Goal: Navigation & Orientation: Understand site structure

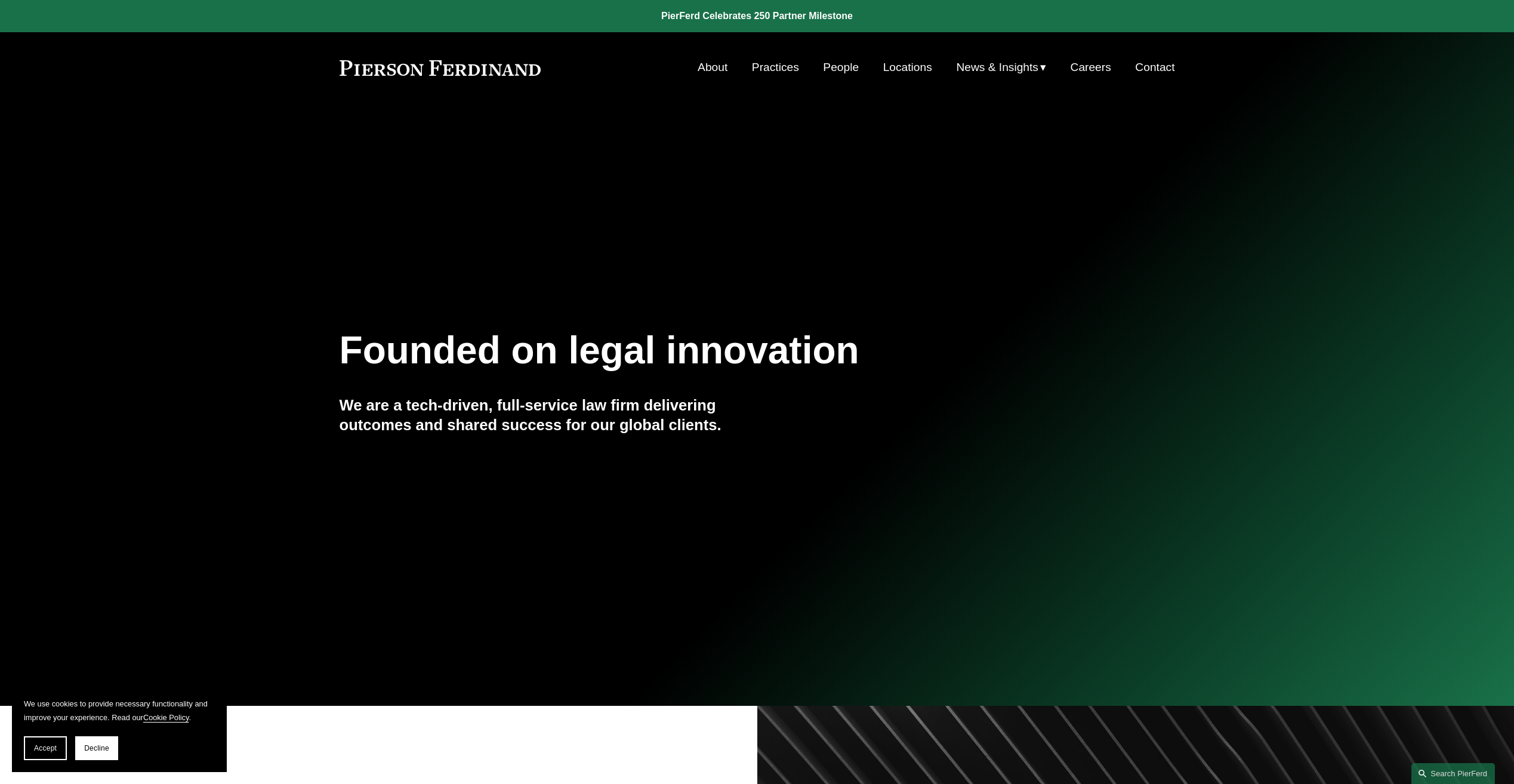
click at [841, 71] on link "People" at bounding box center [841, 67] width 36 height 23
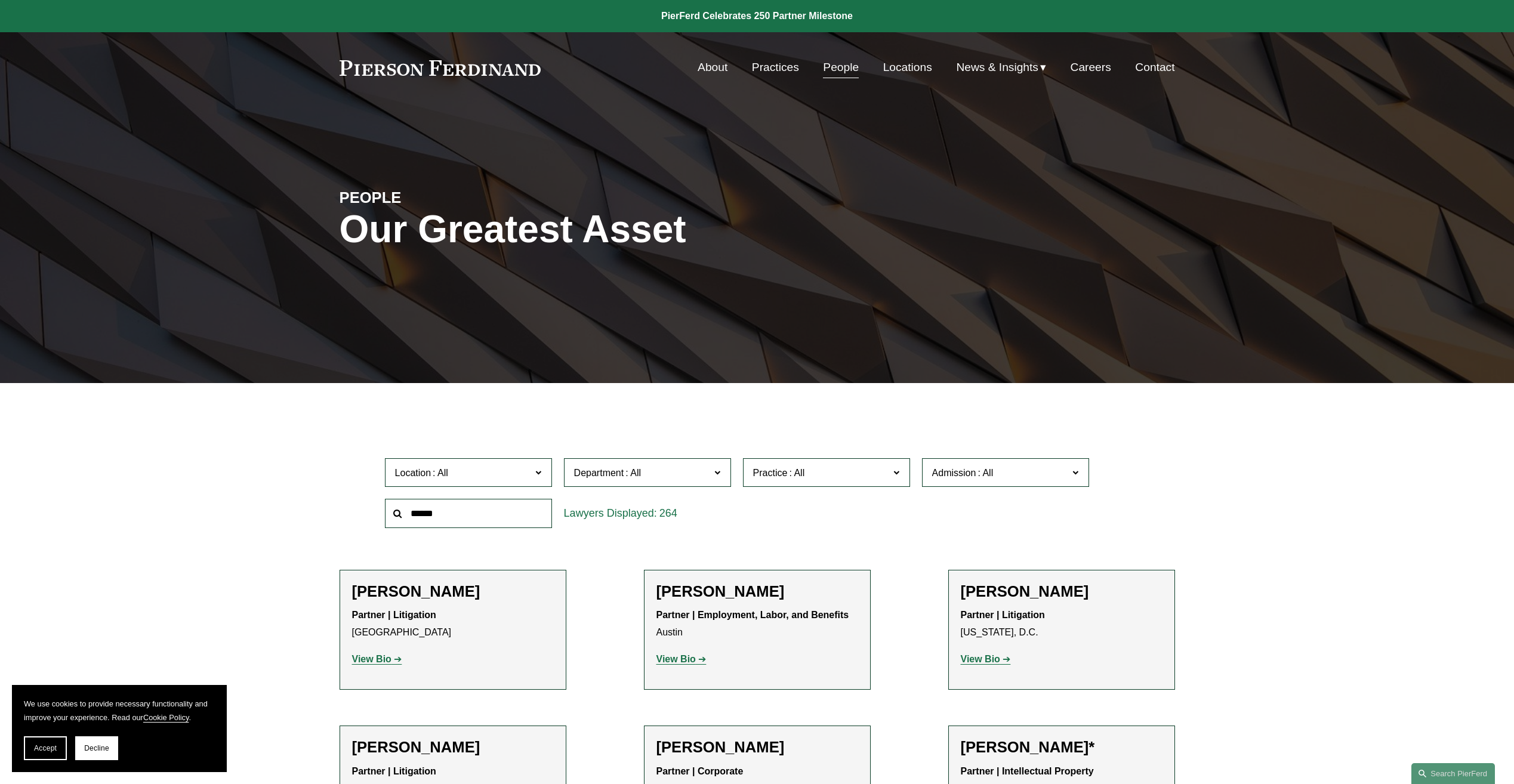
click at [713, 133] on div "PEOPLE Our Greatest Asset" at bounding box center [757, 244] width 1514 height 280
click at [712, 70] on link "About" at bounding box center [713, 67] width 30 height 23
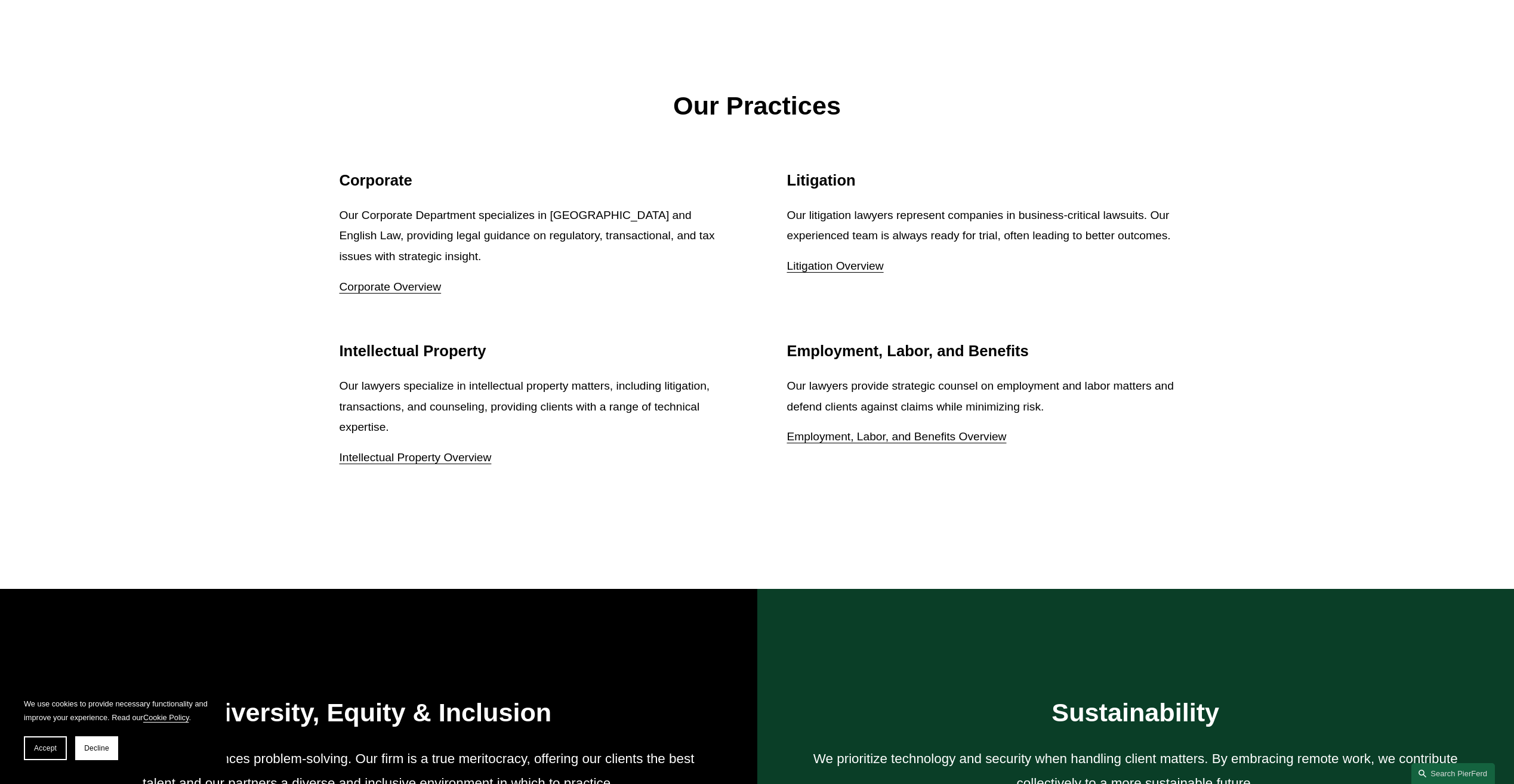
scroll to position [1492, 0]
